Goal: Task Accomplishment & Management: Use online tool/utility

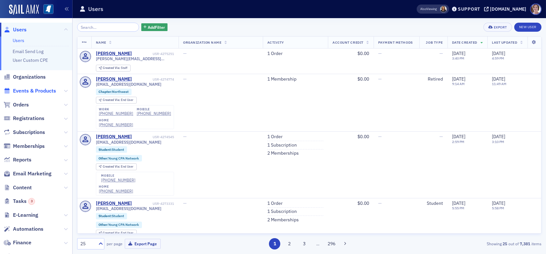
click at [22, 89] on span "Events & Products" at bounding box center [34, 91] width 43 height 7
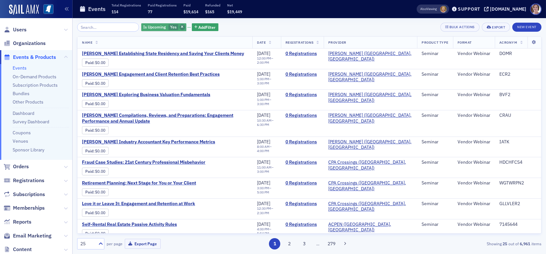
click at [181, 27] on icon "button" at bounding box center [182, 28] width 3 height 4
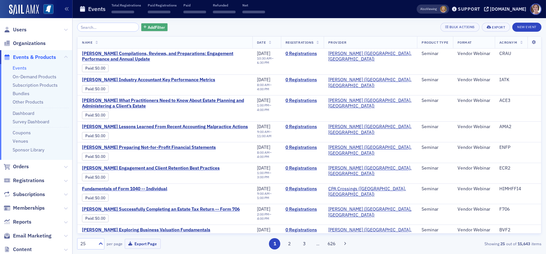
click at [148, 26] on span "Add Filter" at bounding box center [156, 27] width 17 height 6
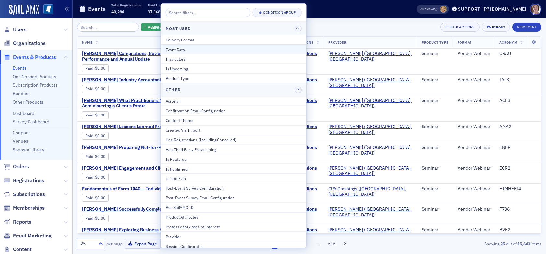
click at [185, 49] on div "Event Date" at bounding box center [234, 49] width 136 height 6
select select "9"
select select "2025"
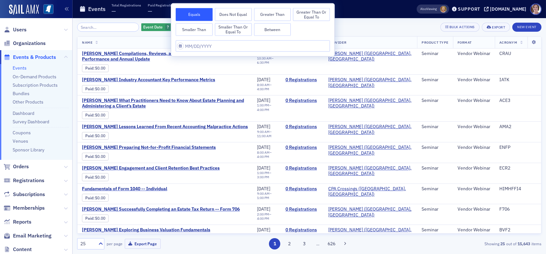
click at [270, 30] on button "Between" at bounding box center [272, 29] width 37 height 13
select select "9"
select select "2025"
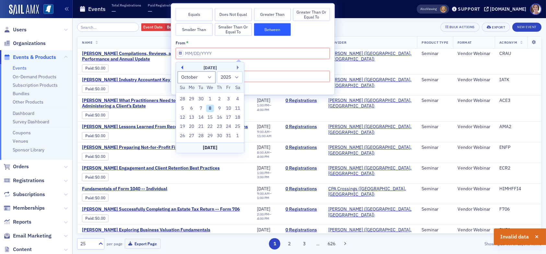
click at [183, 68] on button "Previous Month" at bounding box center [181, 67] width 4 height 4
select select "6"
click at [202, 98] on div "1" at bounding box center [201, 100] width 8 height 8
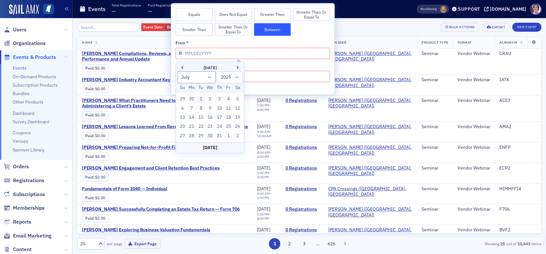
type input "07/01/2025"
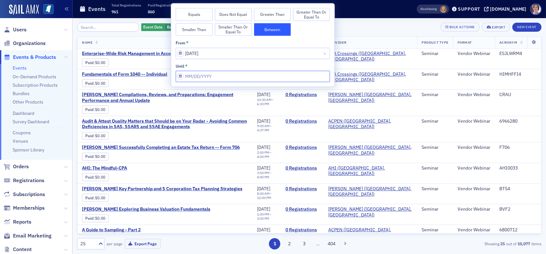
click at [224, 77] on input "from *" at bounding box center [253, 76] width 154 height 11
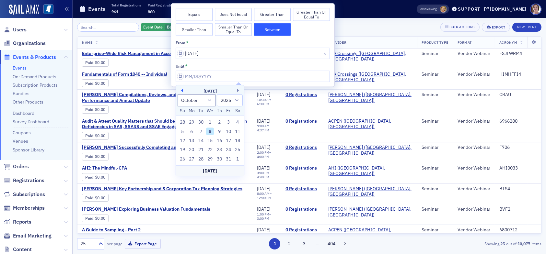
click at [183, 91] on button "Previous Month" at bounding box center [181, 91] width 4 height 4
select select "6"
click at [219, 161] on div "31" at bounding box center [220, 159] width 8 height 8
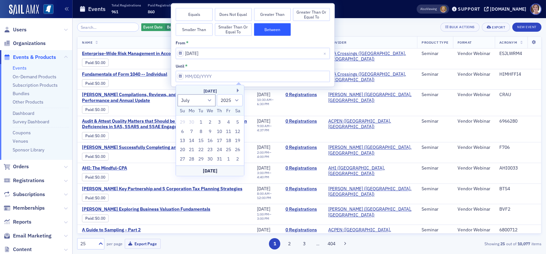
type input "07/31/2025"
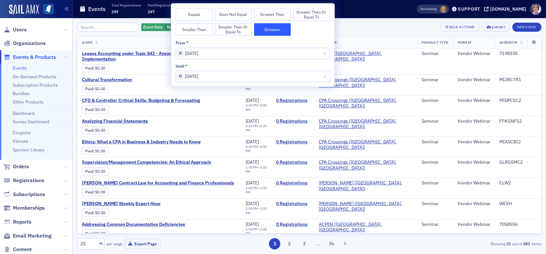
click at [366, 29] on div "Event Date Between : 7/1/2025 – 7/31/2025 Add Filter Bulk Actions Export New Ev…" at bounding box center [309, 27] width 465 height 9
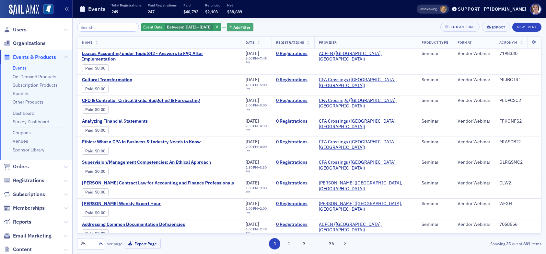
click at [251, 27] on span "Add Filter" at bounding box center [242, 27] width 17 height 6
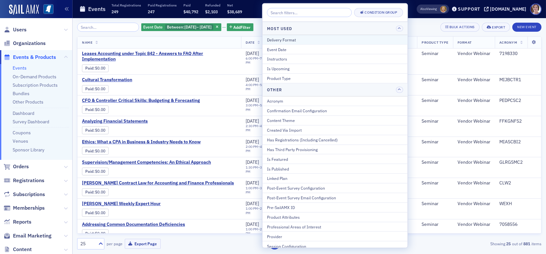
click at [286, 41] on div "Delivery Format" at bounding box center [335, 40] width 136 height 6
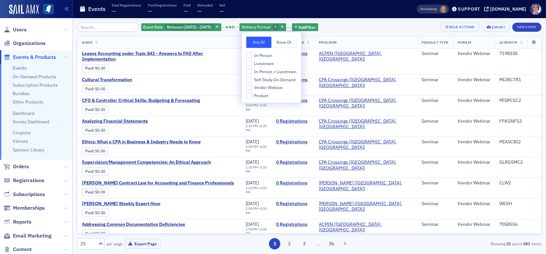
click at [267, 58] on span "In-Person" at bounding box center [263, 56] width 18 height 6
click at [252, 58] on input "In-Person" at bounding box center [249, 56] width 6 height 6
checkbox input "true"
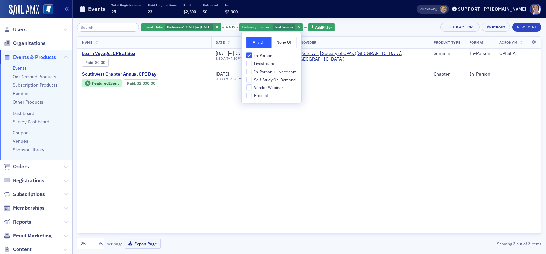
click at [266, 62] on span "Livestream" at bounding box center [264, 64] width 20 height 6
click at [252, 62] on input "Livestream" at bounding box center [249, 64] width 6 height 6
checkbox input "true"
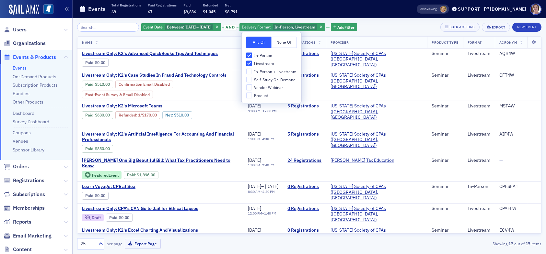
click at [266, 71] on span "In-Person + Livestream" at bounding box center [275, 72] width 42 height 6
click at [252, 71] on input "In-Person + Livestream" at bounding box center [249, 72] width 6 height 6
checkbox input "true"
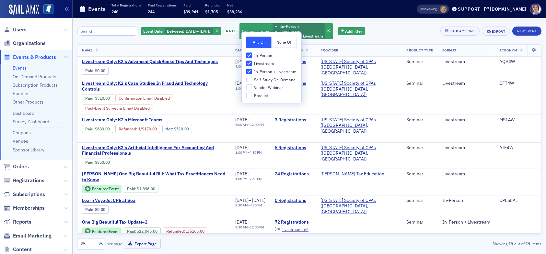
click at [398, 34] on div "Event Date Between : 7/1/2025 – 7/31/2025 and Delivery Format In-Person Livestr…" at bounding box center [309, 31] width 465 height 17
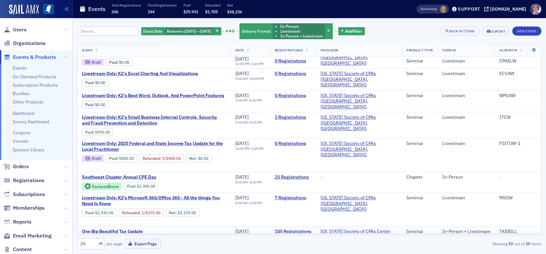
scroll to position [322, 0]
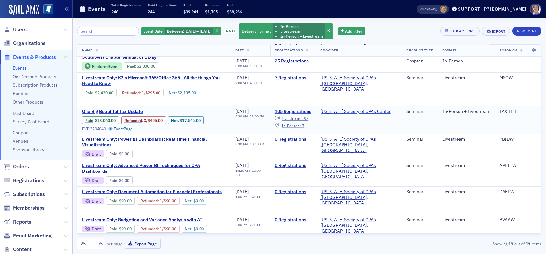
click at [301, 123] on span "In-Person :" at bounding box center [291, 125] width 19 height 5
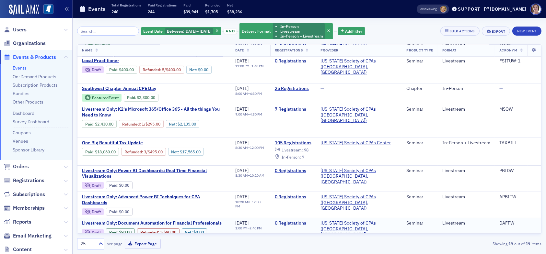
scroll to position [292, 0]
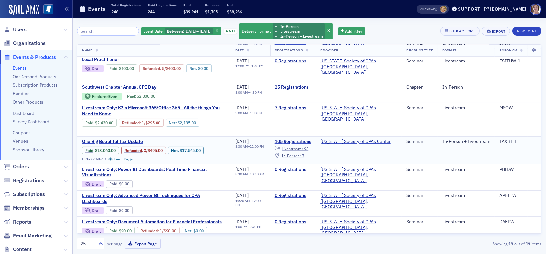
click at [303, 146] on span "Livestream :" at bounding box center [292, 148] width 21 height 5
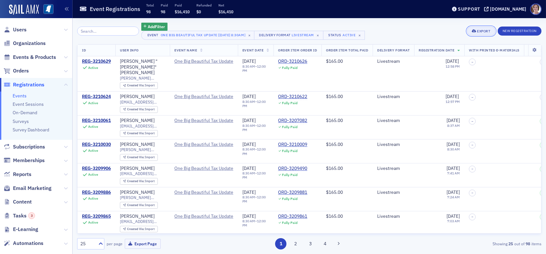
click at [481, 30] on div "Export" at bounding box center [483, 31] width 13 height 4
click at [446, 53] on button "Export All ( 98 Event Registrations )" at bounding box center [459, 53] width 70 height 10
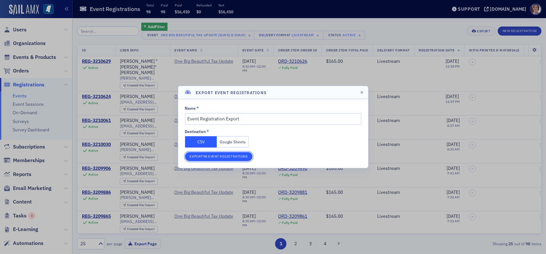
click at [223, 157] on button "Export 98 Event Registrations" at bounding box center [219, 156] width 68 height 9
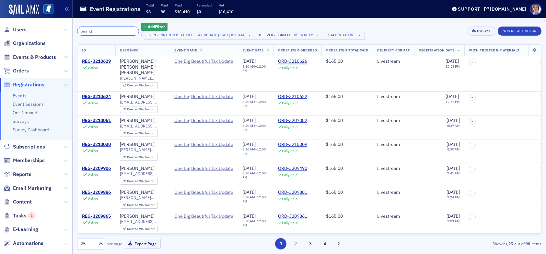
click at [120, 32] on input "search" at bounding box center [108, 31] width 62 height 9
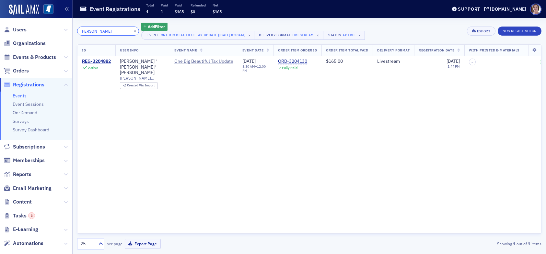
type input "lundy"
drag, startPoint x: 90, startPoint y: 30, endPoint x: 53, endPoint y: 30, distance: 37.3
click at [53, 30] on div "Users Organizations Events & Products Orders Registrations Events Event Session…" at bounding box center [273, 127] width 546 height 254
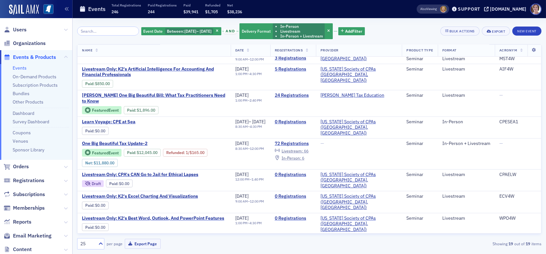
scroll to position [259, 0]
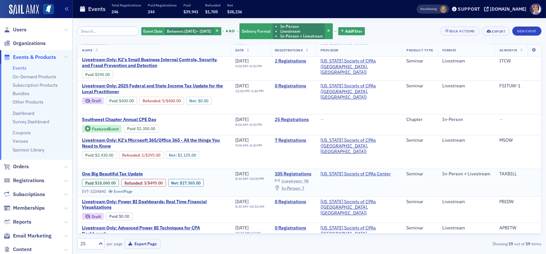
click at [303, 179] on span "Livestream :" at bounding box center [292, 181] width 21 height 5
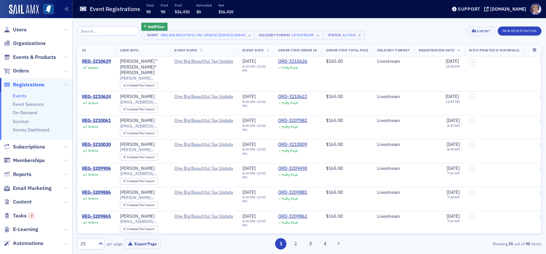
click at [100, 32] on input "search" at bounding box center [108, 31] width 62 height 9
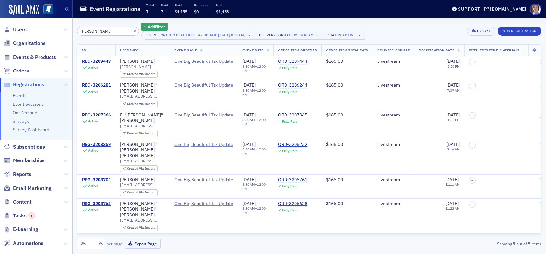
drag, startPoint x: 100, startPoint y: 30, endPoint x: 43, endPoint y: 34, distance: 57.5
click at [44, 35] on div "Users Organizations Events & Products Orders Registrations Events Event Session…" at bounding box center [273, 127] width 546 height 254
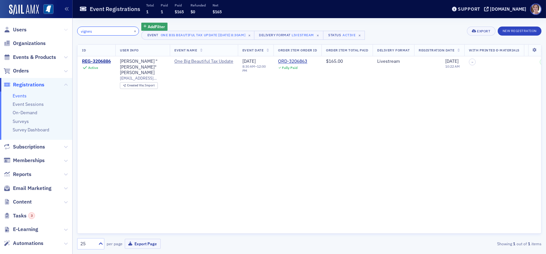
drag, startPoint x: 95, startPoint y: 30, endPoint x: 62, endPoint y: 32, distance: 32.5
click at [63, 32] on div "Users Organizations Events & Products Orders Registrations Events Event Session…" at bounding box center [273, 127] width 546 height 254
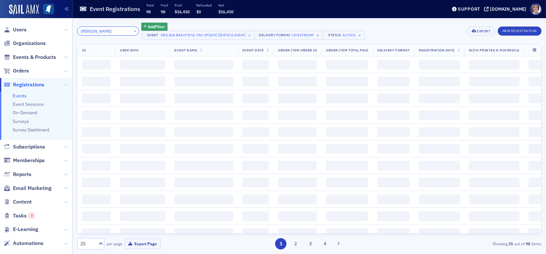
type input "tracy"
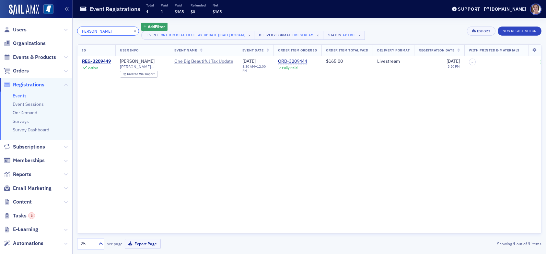
drag, startPoint x: 93, startPoint y: 30, endPoint x: 41, endPoint y: 31, distance: 52.2
click at [49, 30] on div "Users Organizations Events & Products Orders Registrations Events Event Session…" at bounding box center [273, 127] width 546 height 254
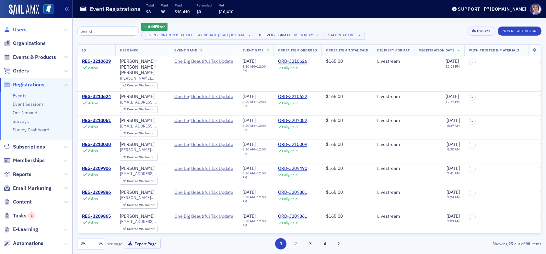
drag, startPoint x: 19, startPoint y: 29, endPoint x: 24, endPoint y: 27, distance: 5.4
click at [19, 29] on span "Users" at bounding box center [20, 29] width 14 height 7
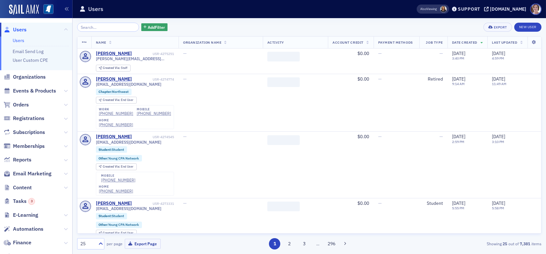
click at [105, 28] on input "search" at bounding box center [108, 27] width 62 height 9
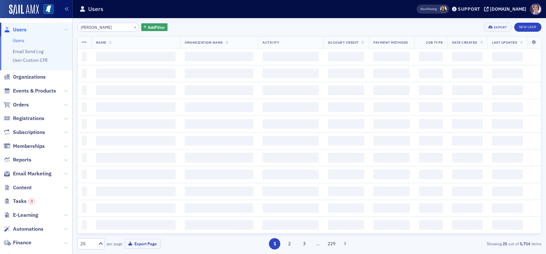
type input "tracy bell"
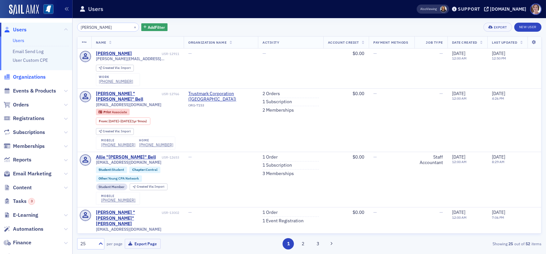
click at [41, 77] on span "Organizations" at bounding box center [29, 77] width 33 height 7
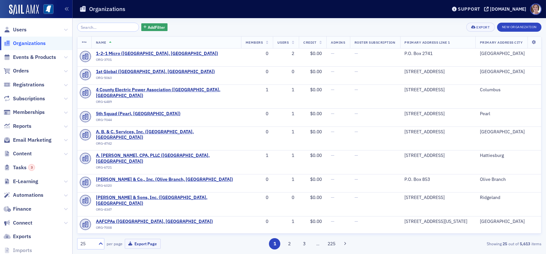
click at [103, 29] on input "search" at bounding box center [108, 27] width 62 height 9
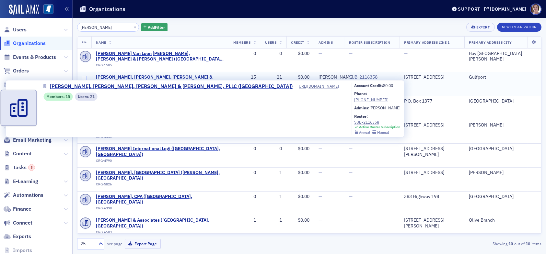
type input "alexander"
click at [177, 75] on span "Alexander, Van Loon, Sloan, Levens & Favre, PLLC (Gulfport)" at bounding box center [160, 80] width 128 height 11
select select "US"
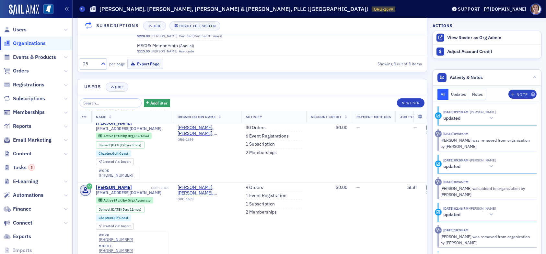
scroll to position [1102, 0]
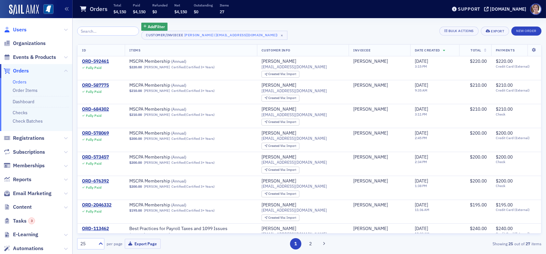
click at [19, 29] on span "Users" at bounding box center [20, 29] width 14 height 7
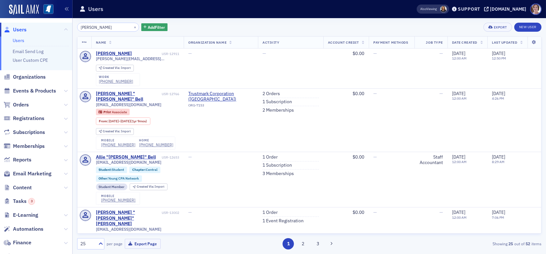
click at [88, 28] on input "tracy bell" at bounding box center [108, 27] width 62 height 9
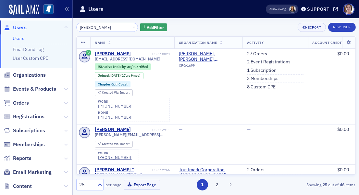
type input "tracey bell"
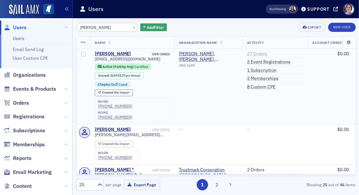
click at [259, 53] on link "27 Orders" at bounding box center [257, 54] width 20 height 6
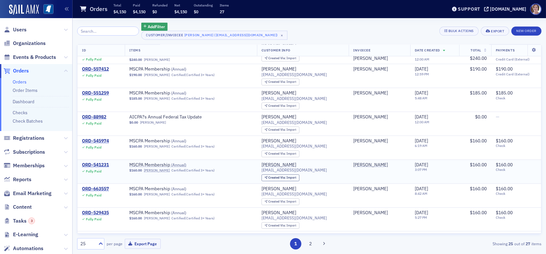
scroll to position [195, 0]
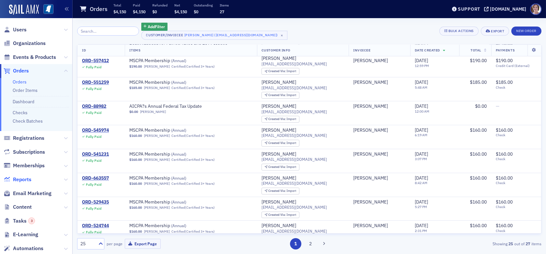
click at [13, 179] on span "Reports" at bounding box center [22, 179] width 18 height 7
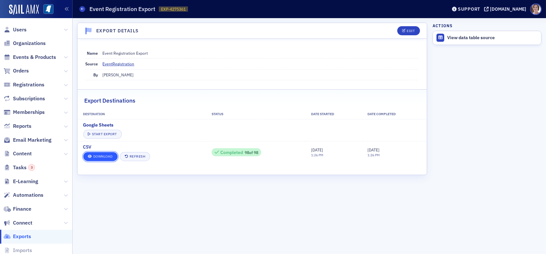
click at [108, 156] on link "Download" at bounding box center [100, 156] width 34 height 9
click at [83, 9] on icon at bounding box center [82, 8] width 3 height 3
click at [81, 9] on icon at bounding box center [82, 8] width 3 height 3
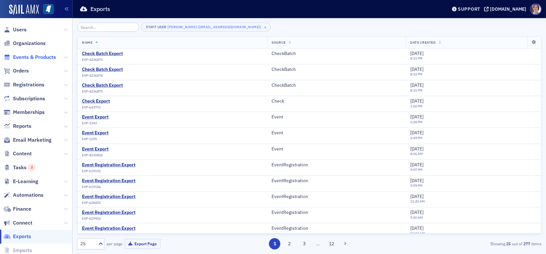
click at [41, 58] on span "Events & Products" at bounding box center [34, 57] width 43 height 7
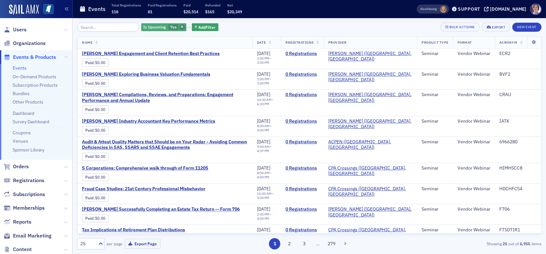
click at [180, 29] on span "button" at bounding box center [183, 27] width 6 height 6
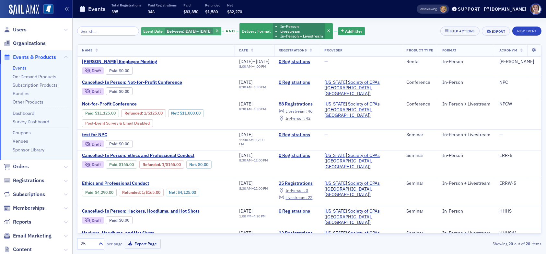
click at [190, 31] on span "9/1/2025" at bounding box center [190, 31] width 12 height 5
select select "8"
select select "2025"
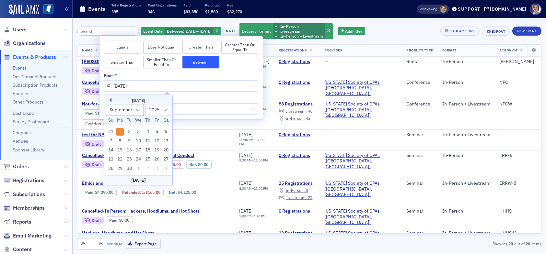
click at [110, 101] on button "Previous Month" at bounding box center [110, 100] width 4 height 4
click at [167, 100] on button "Next Month" at bounding box center [167, 100] width 4 height 4
select select "6"
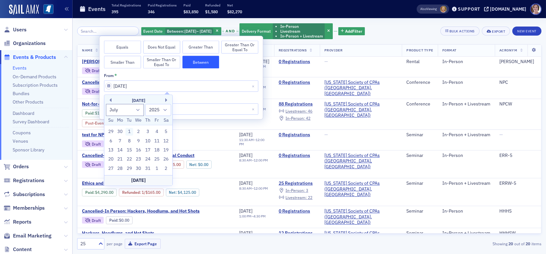
click at [131, 132] on div "1" at bounding box center [129, 132] width 8 height 8
type input "07/01/2025"
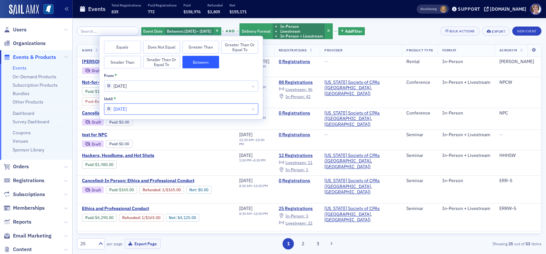
click at [145, 104] on input "09/30/2025" at bounding box center [181, 108] width 154 height 11
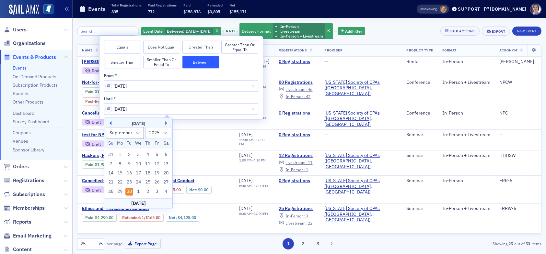
click at [110, 122] on button "Previous Month" at bounding box center [110, 123] width 4 height 4
select select "6"
click at [148, 193] on div "31" at bounding box center [148, 192] width 8 height 8
type input "07/31/2025"
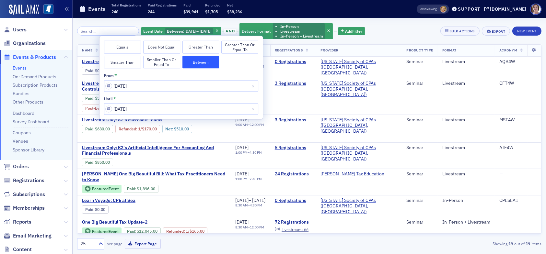
click at [407, 30] on div "Event Date Between : 7/1/2025 – 7/31/2025 and Delivery Format In-Person Livestr…" at bounding box center [309, 31] width 465 height 17
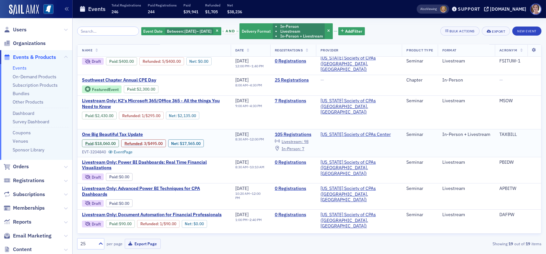
scroll to position [289, 0]
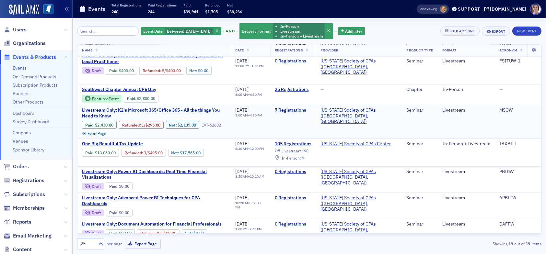
click at [309, 108] on link "7 Registrations" at bounding box center [293, 111] width 37 height 6
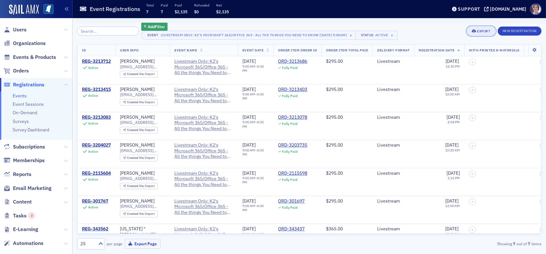
click at [481, 30] on div "Export" at bounding box center [483, 31] width 13 height 4
click at [468, 52] on button "Export All ( 7 Event Registrations )" at bounding box center [460, 53] width 68 height 10
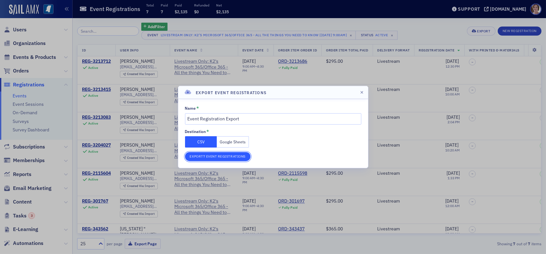
click at [230, 155] on button "Export 7 Event Registrations" at bounding box center [217, 156] width 65 height 9
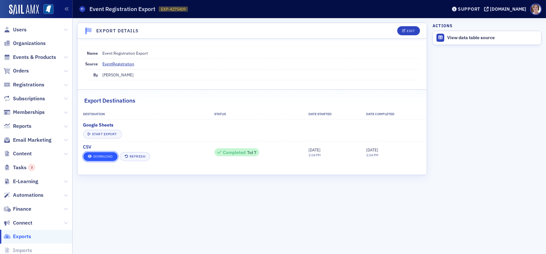
click at [103, 157] on link "Download" at bounding box center [100, 156] width 34 height 9
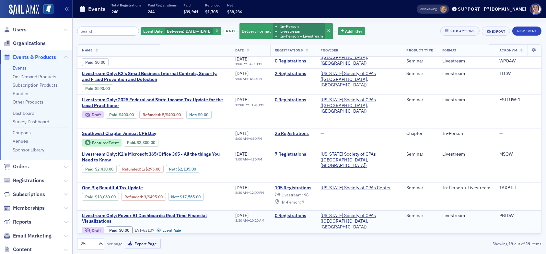
scroll to position [225, 0]
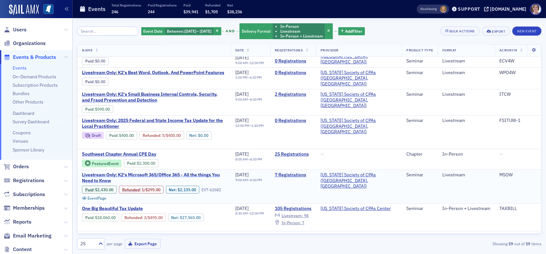
click at [199, 172] on span "Livestream Only: K2's Microsoft 365/Office 365 - All the things You Need to Know" at bounding box center [154, 177] width 144 height 11
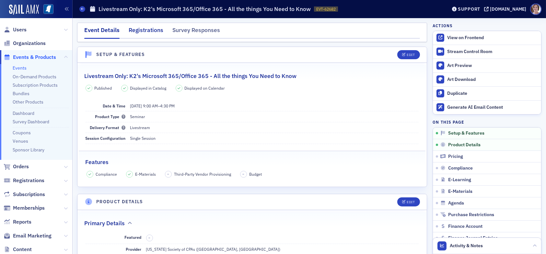
click at [151, 30] on div "Registrations" at bounding box center [146, 32] width 35 height 12
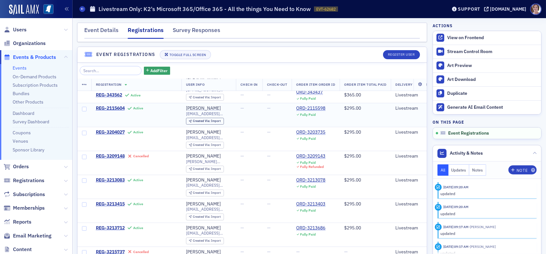
scroll to position [29, 0]
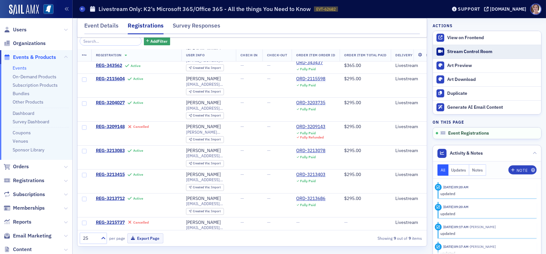
click at [461, 51] on div "Stream Control Room" at bounding box center [492, 52] width 91 height 6
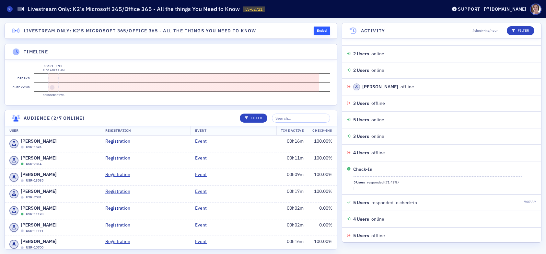
scroll to position [125, 0]
click at [162, 148] on td "Registration" at bounding box center [146, 144] width 90 height 17
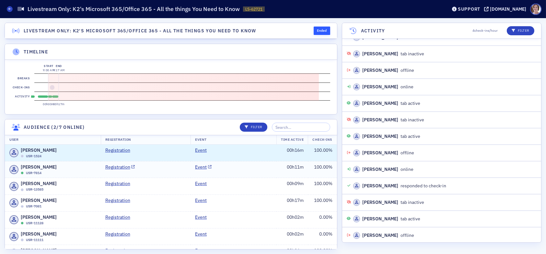
click at [157, 173] on td "Registration" at bounding box center [146, 169] width 90 height 17
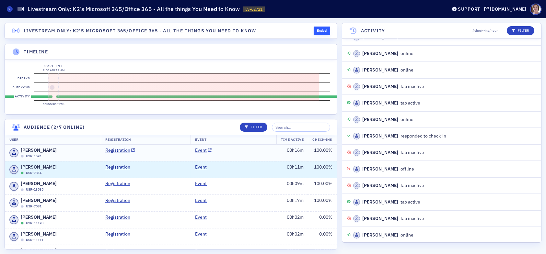
click at [162, 160] on td "Registration" at bounding box center [146, 153] width 90 height 17
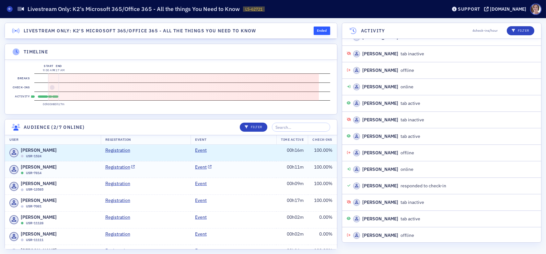
click at [156, 176] on td "Registration" at bounding box center [146, 169] width 90 height 17
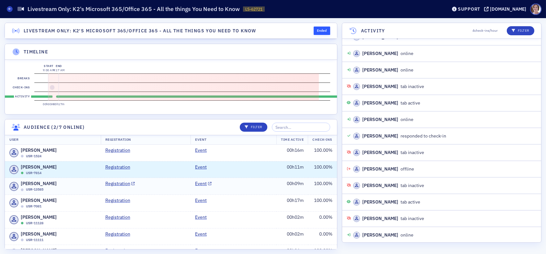
click at [151, 195] on td "Registration" at bounding box center [146, 186] width 90 height 17
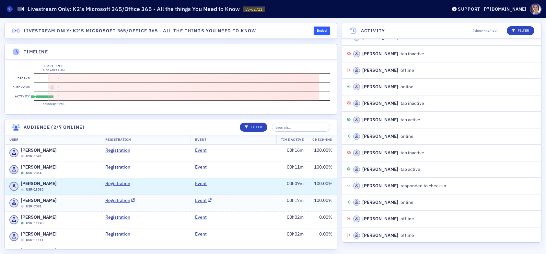
click at [150, 211] on td "Registration" at bounding box center [146, 203] width 90 height 17
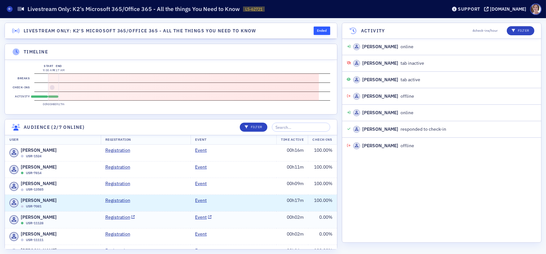
click at [153, 224] on td "Registration" at bounding box center [146, 220] width 90 height 17
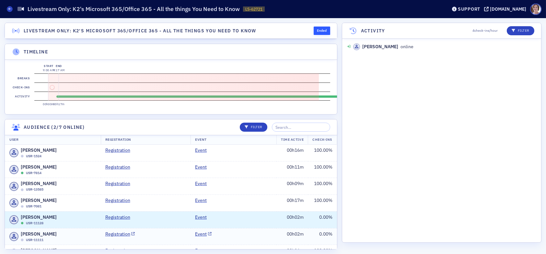
click at [155, 241] on td "Registration" at bounding box center [146, 237] width 90 height 17
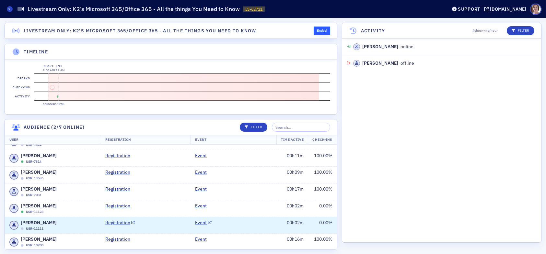
scroll to position [16, 0]
click at [159, 228] on td "Registration" at bounding box center [146, 224] width 90 height 17
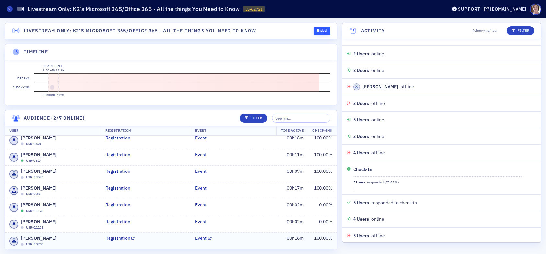
click at [157, 241] on td "Registration" at bounding box center [146, 241] width 90 height 17
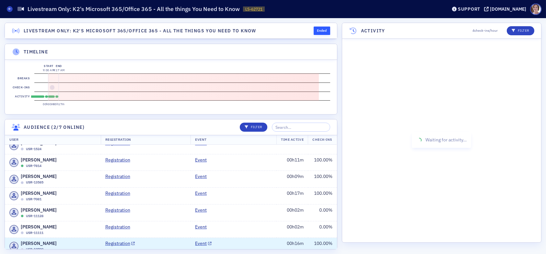
scroll to position [16, 0]
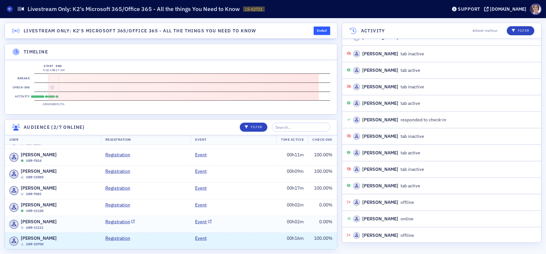
click at [159, 222] on td "Registration" at bounding box center [146, 224] width 90 height 17
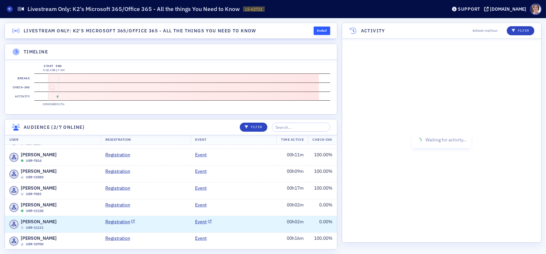
scroll to position [0, 0]
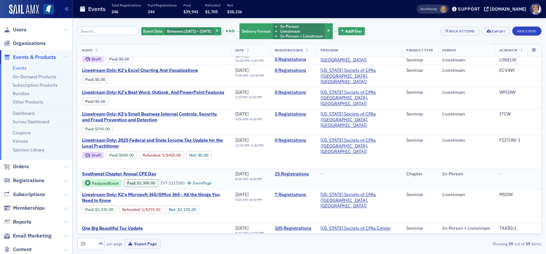
scroll to position [195, 0]
